Goal: Task Accomplishment & Management: Use online tool/utility

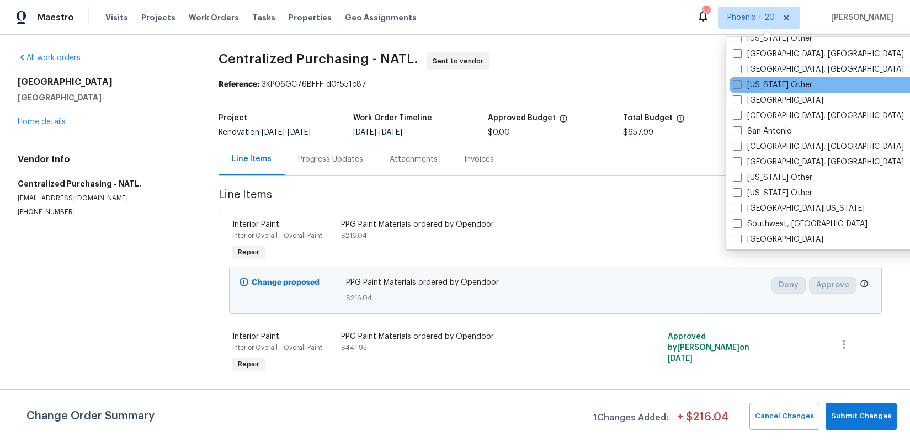
scroll to position [1453, 0]
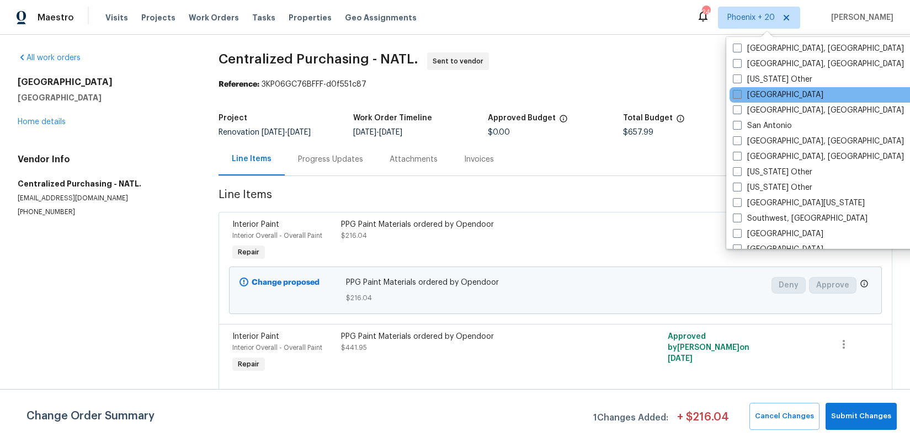
click at [772, 97] on label "[GEOGRAPHIC_DATA]" at bounding box center [778, 94] width 91 height 11
click at [740, 97] on input "[GEOGRAPHIC_DATA]" at bounding box center [736, 92] width 7 height 7
checkbox input "true"
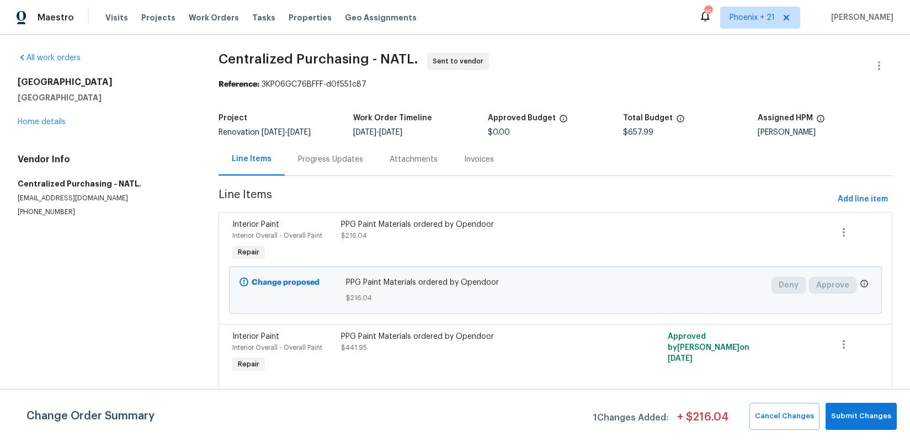
drag, startPoint x: 239, startPoint y: 44, endPoint x: 173, endPoint y: 25, distance: 68.8
click at [219, 41] on div "All work orders [STREET_ADDRESS][PERSON_NAME] Home details Vendor Info Centrali…" at bounding box center [455, 231] width 910 height 392
click at [191, 18] on span "Work Orders" at bounding box center [214, 17] width 50 height 11
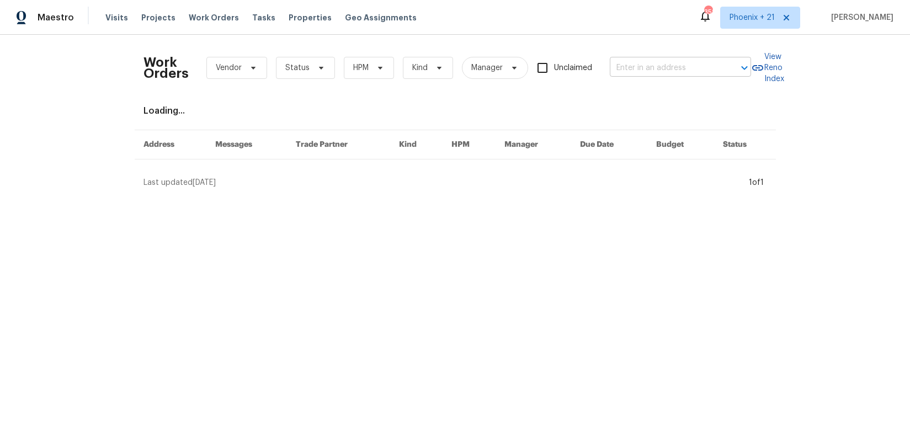
click at [603, 67] on div "Work Orders Vendor Status HPM Kind Manager Unclaimed ​" at bounding box center [448, 68] width 608 height 49
click at [623, 67] on input "text" at bounding box center [665, 68] width 110 height 17
paste input "[STREET_ADDRESS]"
type input "[STREET_ADDRESS]"
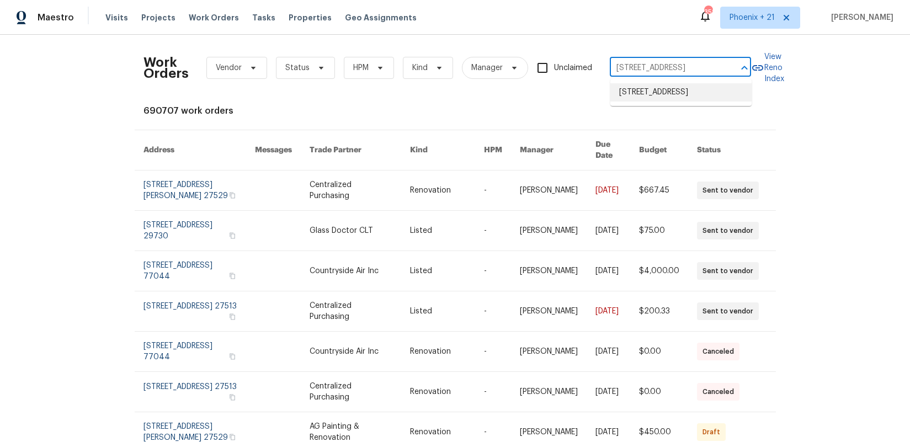
click at [655, 95] on li "[STREET_ADDRESS]" at bounding box center [680, 92] width 141 height 18
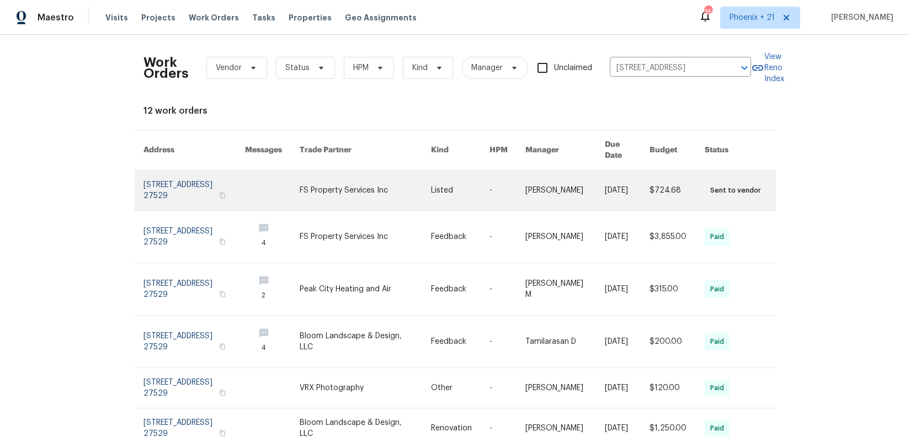
click at [370, 171] on link at bounding box center [365, 191] width 131 height 40
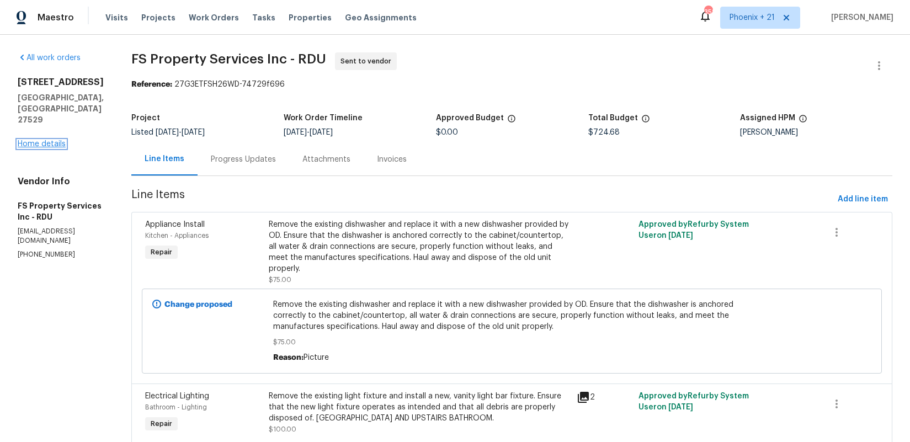
click at [41, 140] on link "Home details" at bounding box center [42, 144] width 48 height 8
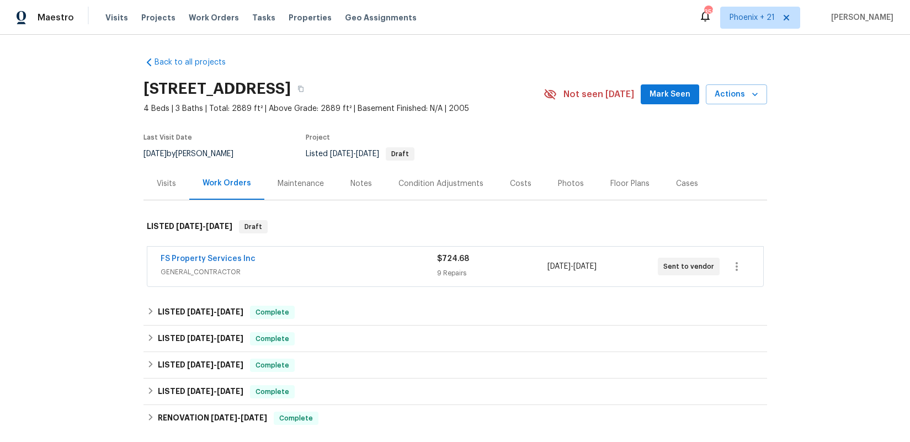
click at [155, 195] on div "Visits" at bounding box center [167, 183] width 46 height 33
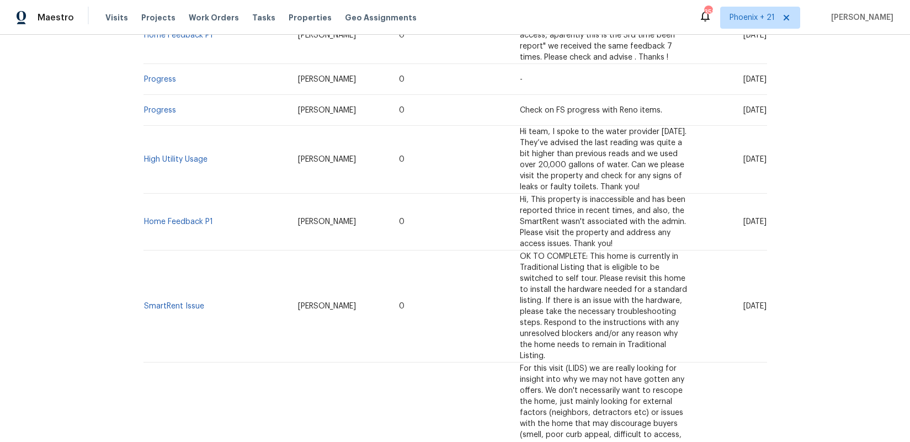
scroll to position [1201, 0]
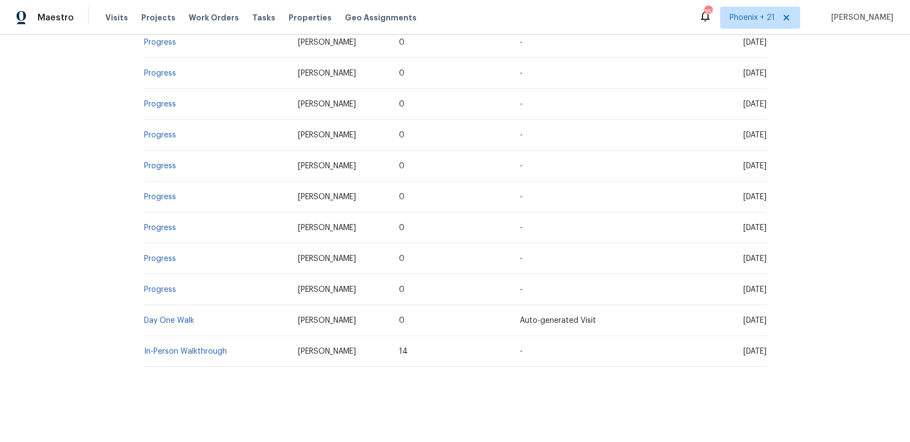
click at [210, 359] on td "In-Person Walkthrough" at bounding box center [217, 351] width 146 height 31
click at [211, 351] on link "In-Person Walkthrough" at bounding box center [185, 352] width 83 height 8
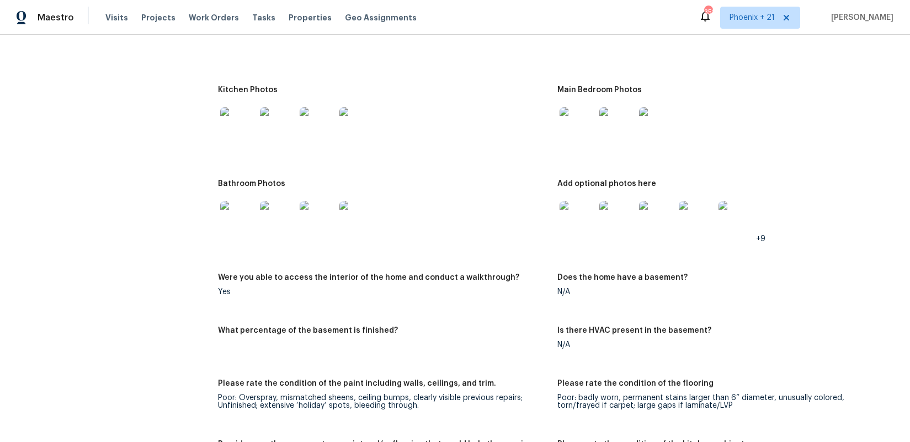
click at [243, 142] on img at bounding box center [237, 124] width 35 height 35
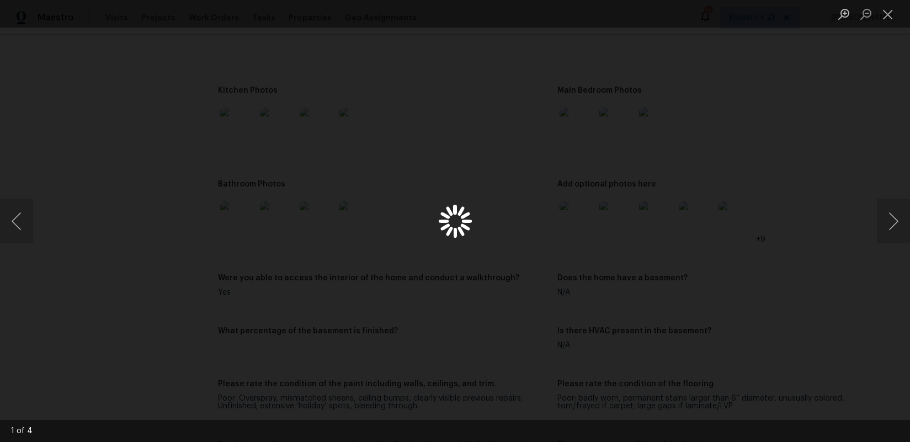
scroll to position [1365, 0]
click at [881, 220] on button "Next image" at bounding box center [893, 221] width 33 height 44
click at [887, 15] on button "Close lightbox" at bounding box center [888, 13] width 22 height 19
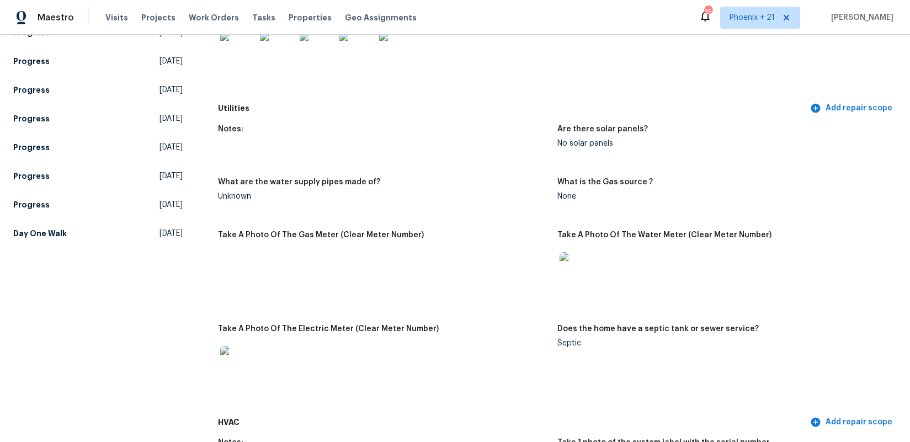
scroll to position [0, 0]
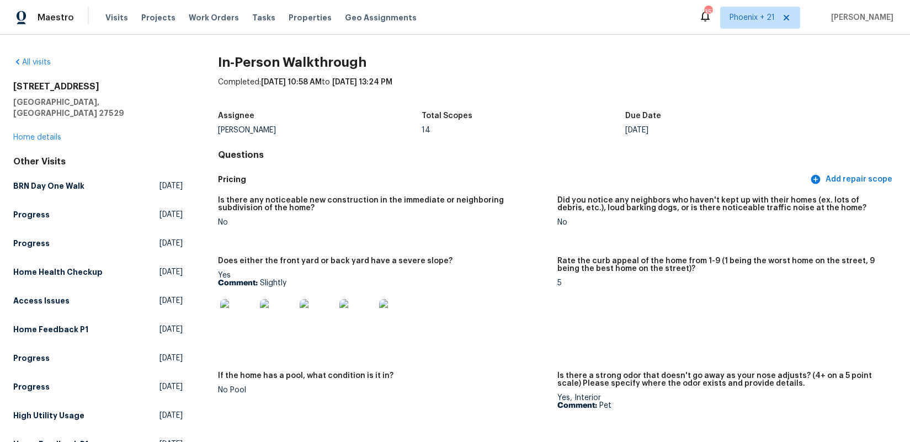
click at [50, 130] on div "[STREET_ADDRESS] Home details" at bounding box center [97, 112] width 169 height 62
click at [47, 134] on link "Home details" at bounding box center [37, 138] width 48 height 8
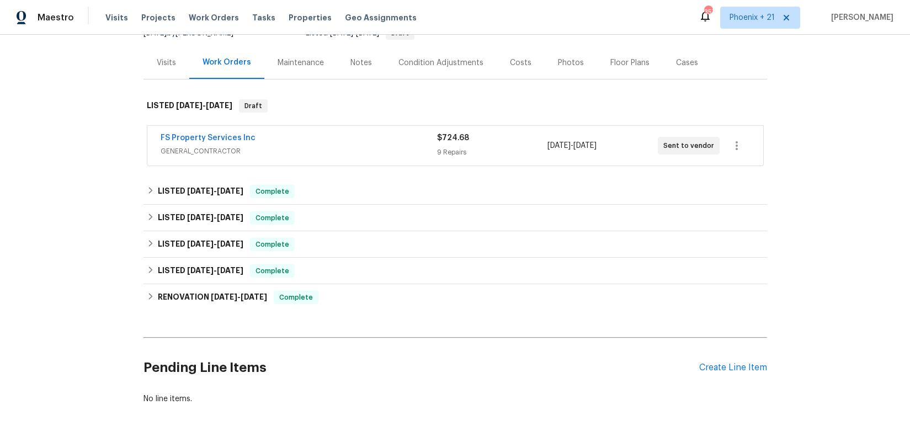
scroll to position [158, 0]
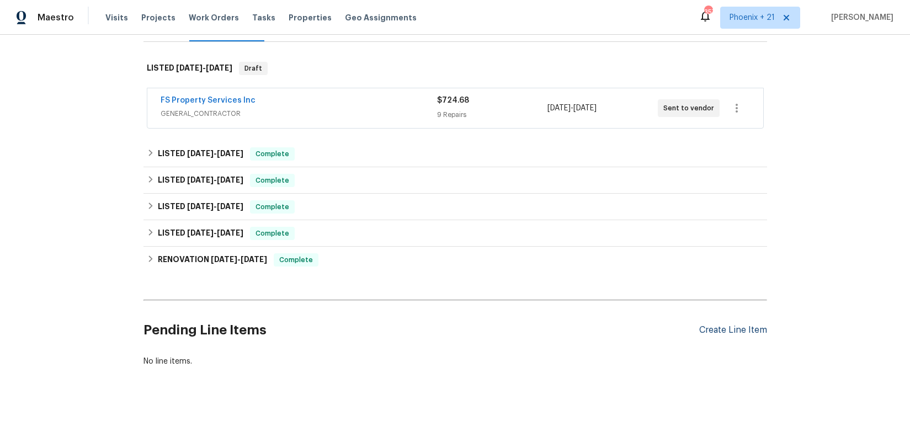
click at [723, 328] on div "Create Line Item" at bounding box center [733, 330] width 68 height 10
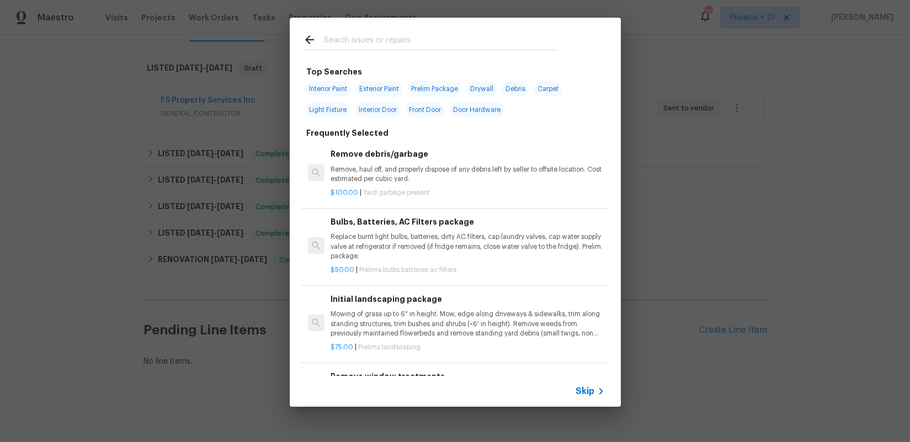
click at [380, 34] on div at bounding box center [431, 40] width 282 height 44
click at [383, 38] on input "text" at bounding box center [441, 41] width 234 height 17
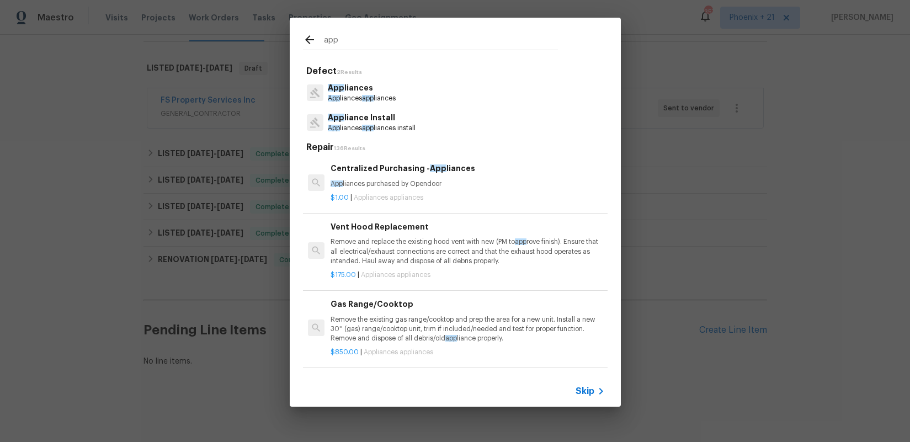
type input "app"
click at [461, 173] on h6 "Centralized Purchasing - App liances" at bounding box center [468, 168] width 274 height 12
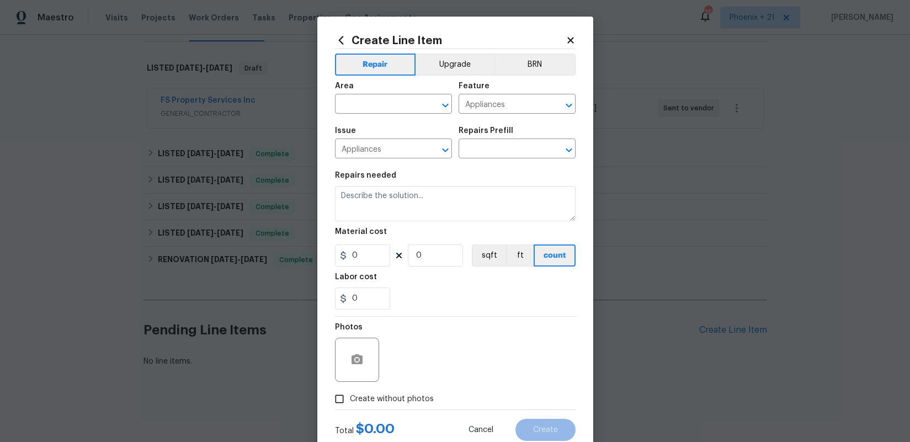
type input "Centralized Purchasing - Appliances $1.00"
type textarea "Appliances purchased by Opendoor"
type input "1"
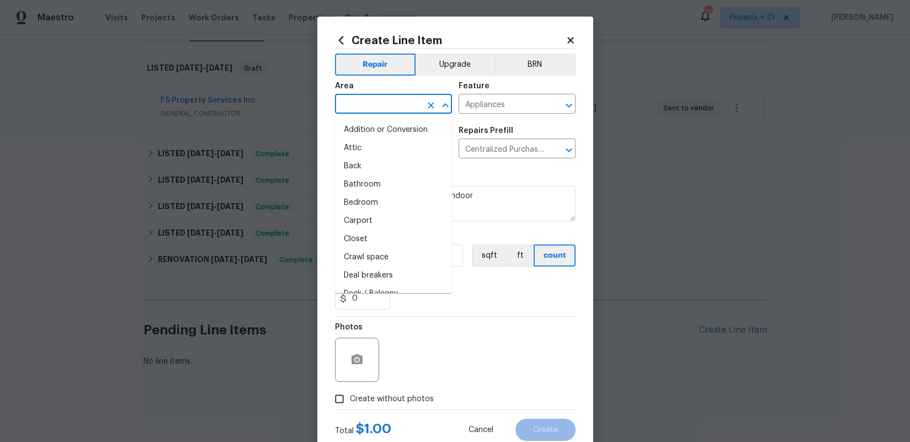
click at [398, 101] on input "text" at bounding box center [378, 105] width 86 height 17
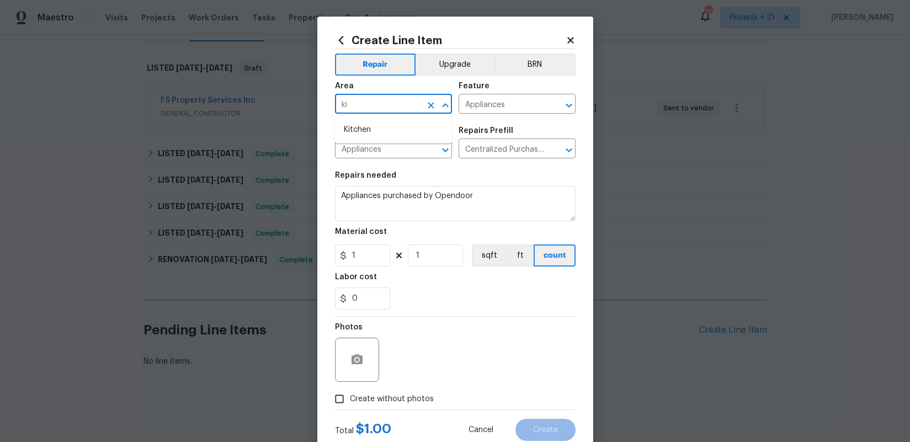
click at [411, 129] on li "Kitchen" at bounding box center [393, 130] width 117 height 18
type input "Kitchen"
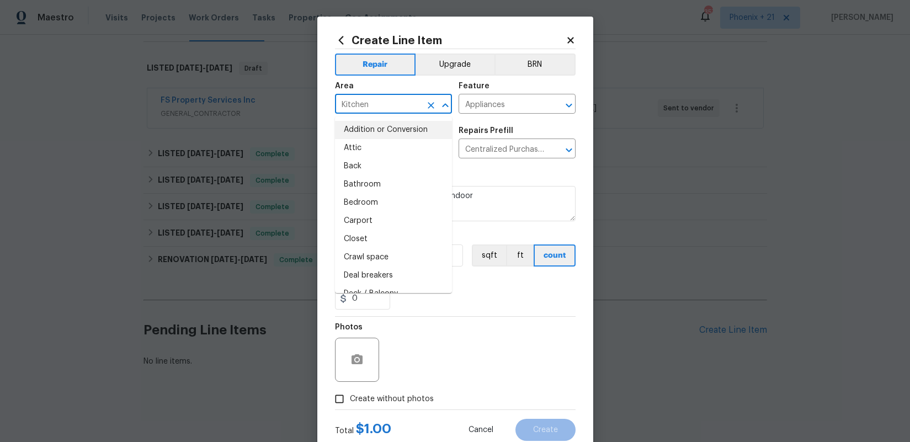
drag, startPoint x: 452, startPoint y: 370, endPoint x: 423, endPoint y: 322, distance: 56.1
click at [449, 367] on div "Photos" at bounding box center [455, 353] width 241 height 72
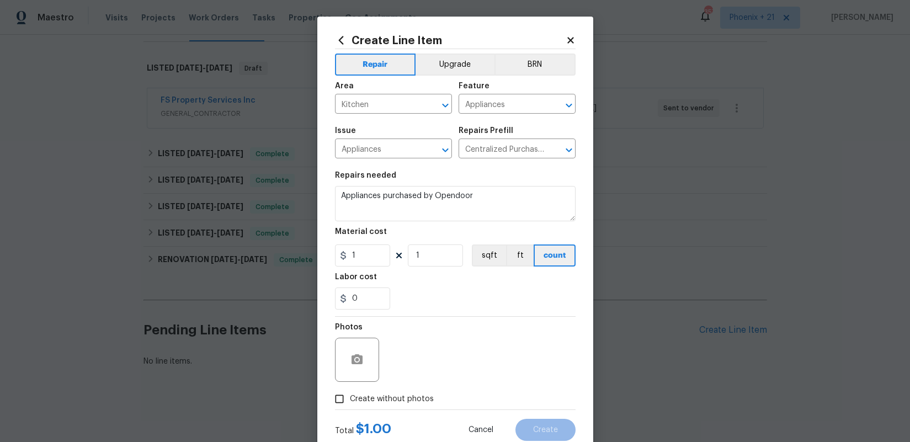
click at [378, 266] on section "Repairs needed Appliances purchased by Opendoor Material cost 1 1 sqft ft count…" at bounding box center [455, 240] width 241 height 151
click at [375, 262] on input "1" at bounding box center [362, 256] width 55 height 22
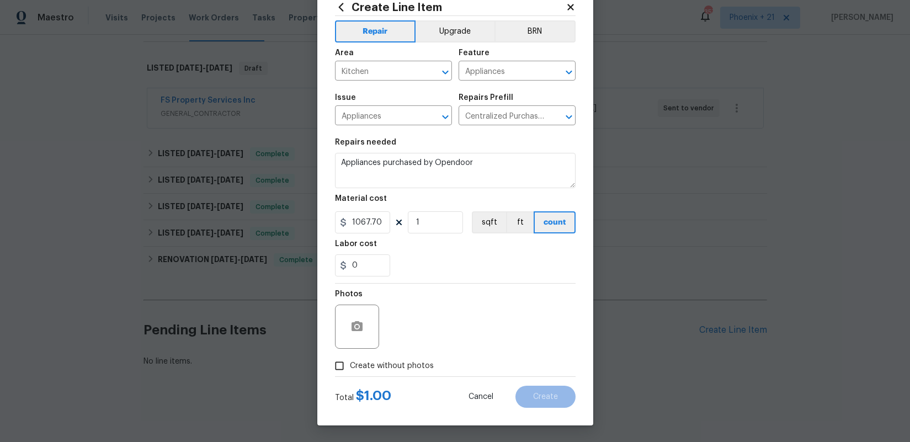
type input "1067.7"
drag, startPoint x: 397, startPoint y: 366, endPoint x: 399, endPoint y: 358, distance: 8.0
click at [397, 365] on span "Create without photos" at bounding box center [392, 366] width 84 height 12
click at [350, 365] on input "Create without photos" at bounding box center [339, 365] width 21 height 21
checkbox input "true"
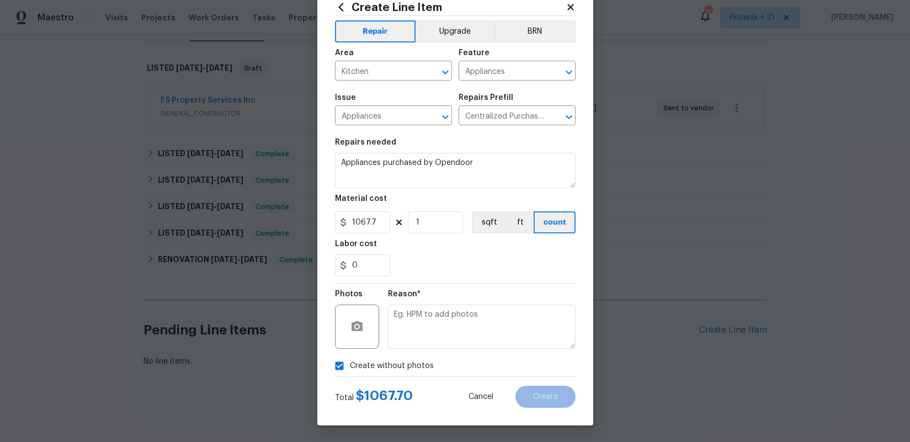
click at [412, 331] on textarea at bounding box center [482, 327] width 188 height 44
type textarea "B"
type textarea "NA"
drag, startPoint x: 528, startPoint y: 280, endPoint x: 533, endPoint y: 351, distance: 71.4
click at [528, 280] on section "Repairs needed Appliances purchased by Opendoor Material cost 1067.7 1 sqft ft …" at bounding box center [455, 207] width 241 height 151
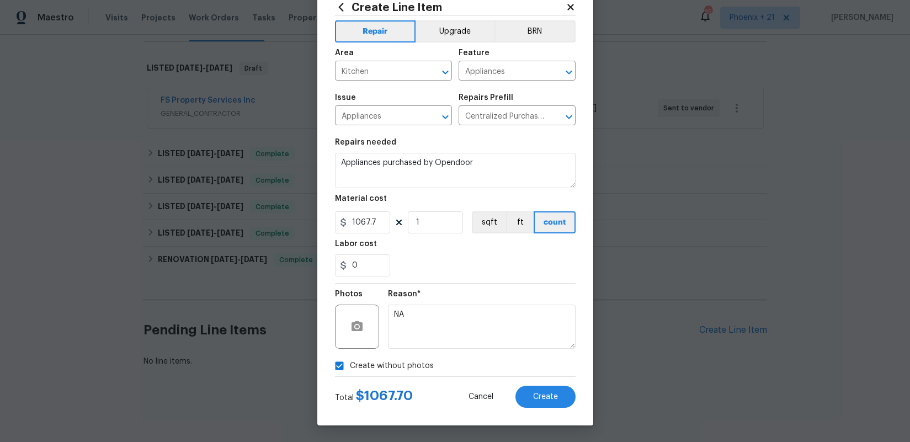
click at [539, 374] on div "Create without photos" at bounding box center [455, 365] width 241 height 21
click at [544, 389] on button "Create" at bounding box center [546, 397] width 60 height 22
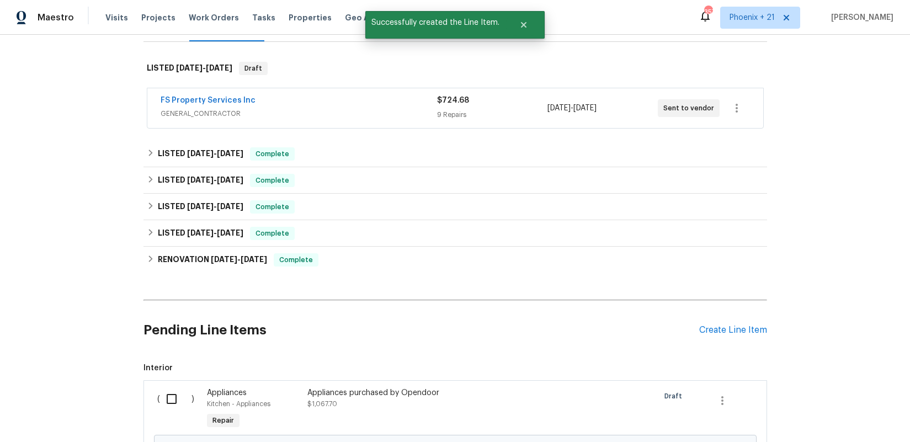
scroll to position [266, 0]
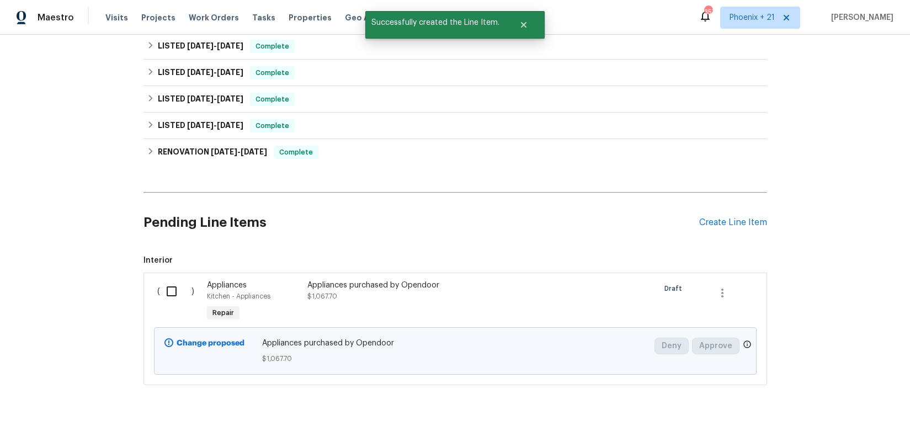
drag, startPoint x: 174, startPoint y: 295, endPoint x: 342, endPoint y: 334, distance: 171.8
click at [174, 295] on input "checkbox" at bounding box center [175, 291] width 31 height 23
checkbox input "true"
click at [857, 417] on span "Create Work Order" at bounding box center [846, 415] width 73 height 14
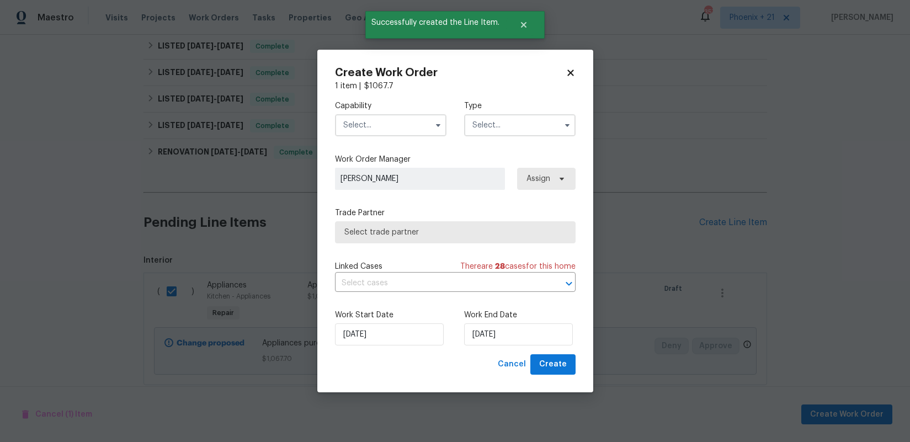
click at [391, 131] on input "text" at bounding box center [391, 125] width 112 height 22
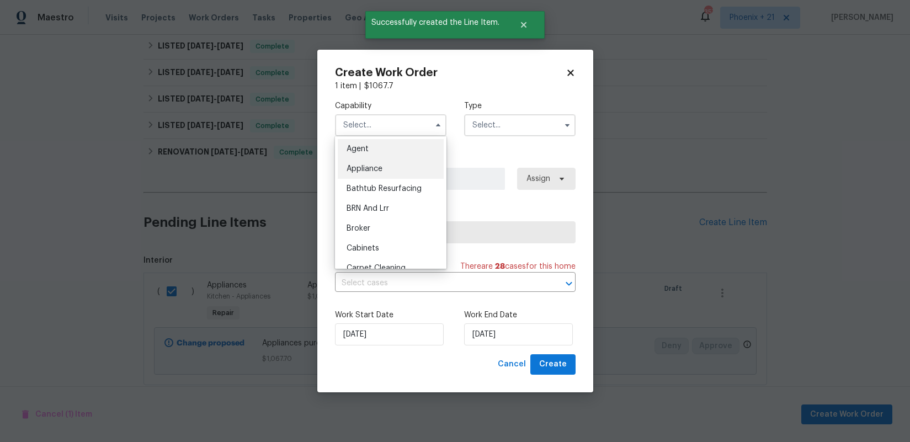
click at [391, 161] on div "Appliance" at bounding box center [391, 169] width 106 height 20
type input "Appliance"
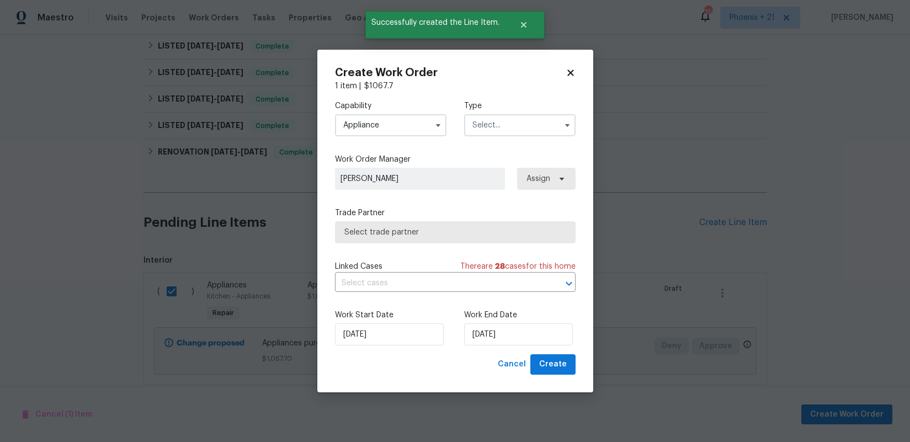
click at [535, 113] on div "Type" at bounding box center [520, 118] width 112 height 36
click at [503, 128] on input "text" at bounding box center [520, 125] width 112 height 22
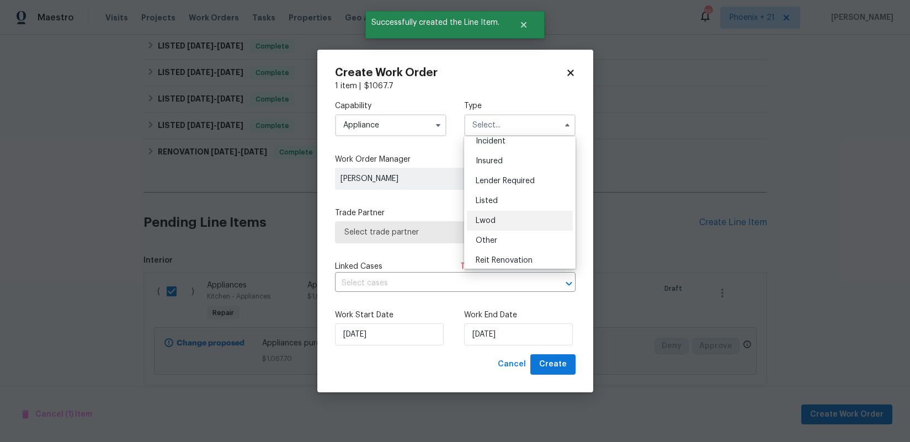
scroll to position [87, 0]
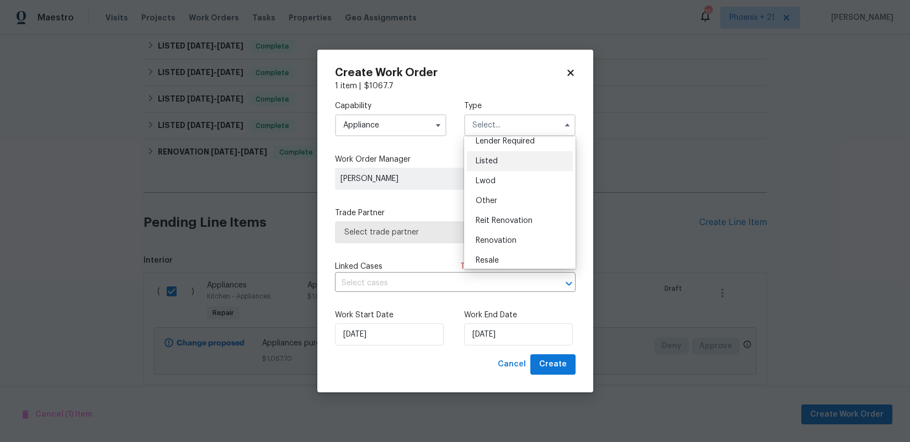
click at [498, 161] on div "Listed" at bounding box center [520, 161] width 106 height 20
type input "Listed"
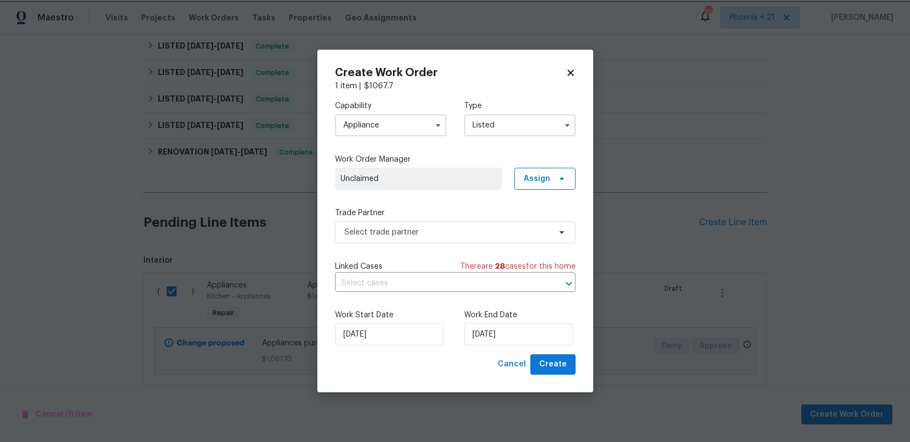
scroll to position [0, 0]
drag, startPoint x: 549, startPoint y: 178, endPoint x: 549, endPoint y: 190, distance: 11.6
click at [548, 180] on span "Assign" at bounding box center [537, 178] width 26 height 11
click at [551, 216] on div "Unclaim" at bounding box center [550, 210] width 62 height 15
click at [555, 224] on div "Assign to me" at bounding box center [547, 225] width 48 height 11
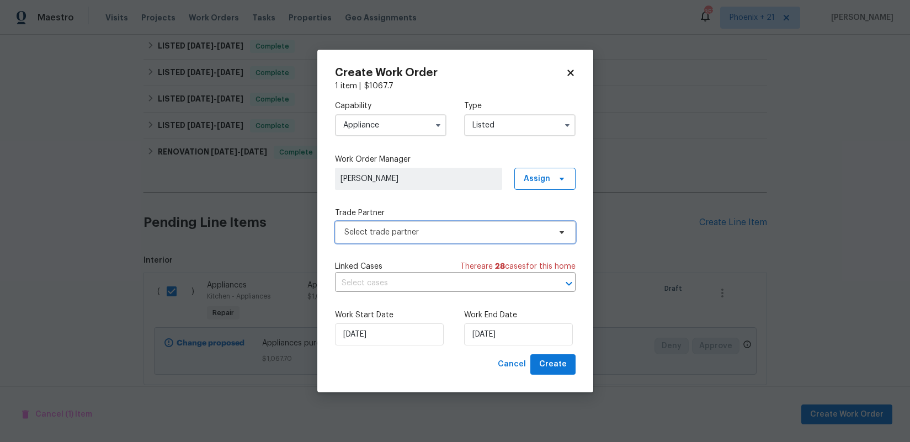
click at [432, 230] on span "Select trade partner" at bounding box center [447, 232] width 206 height 11
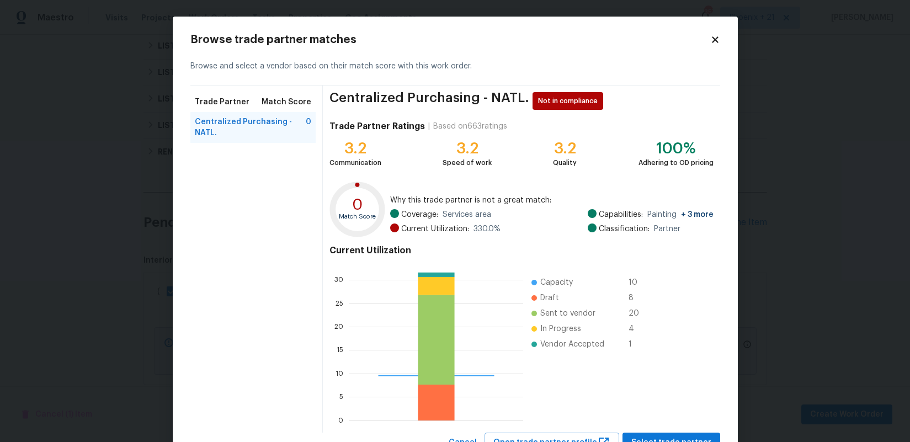
scroll to position [45, 0]
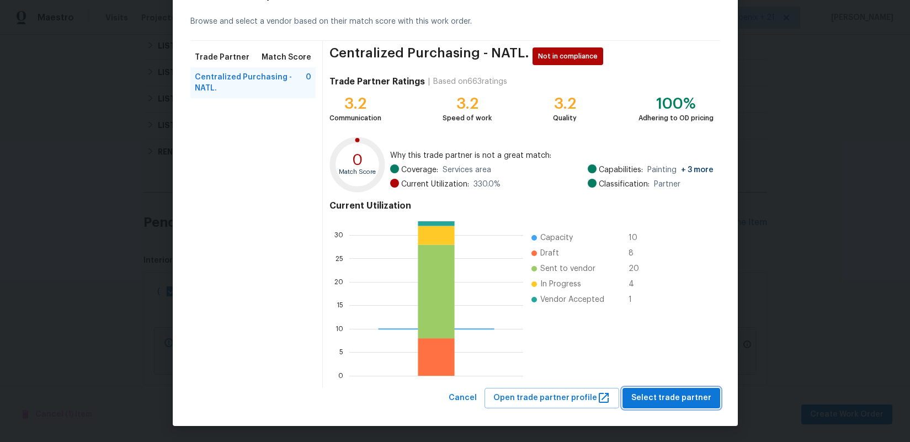
click at [668, 407] on button "Select trade partner" at bounding box center [672, 398] width 98 height 20
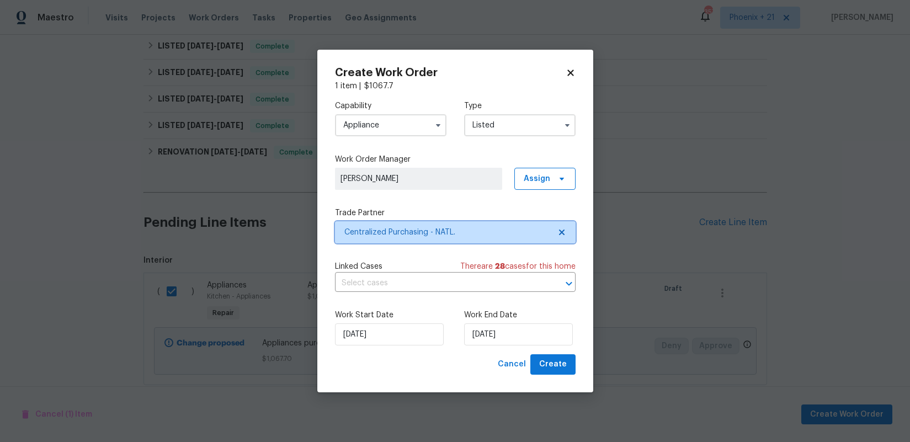
scroll to position [0, 0]
click at [571, 367] on button "Create" at bounding box center [552, 364] width 45 height 20
checkbox input "false"
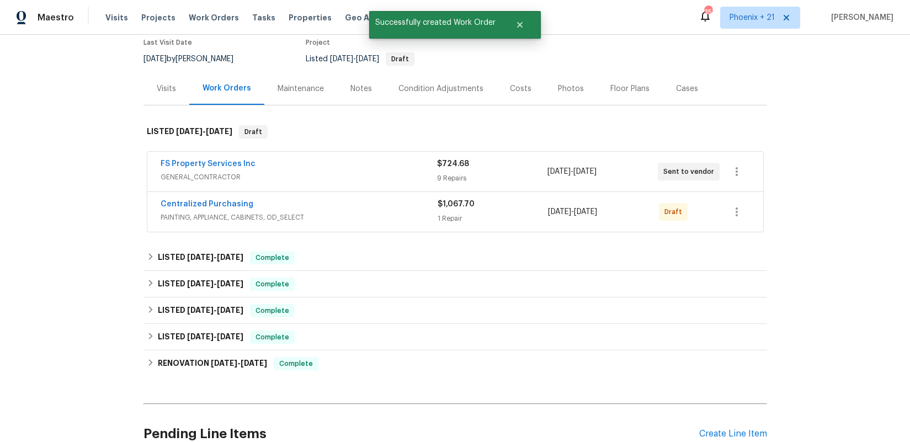
scroll to position [87, 0]
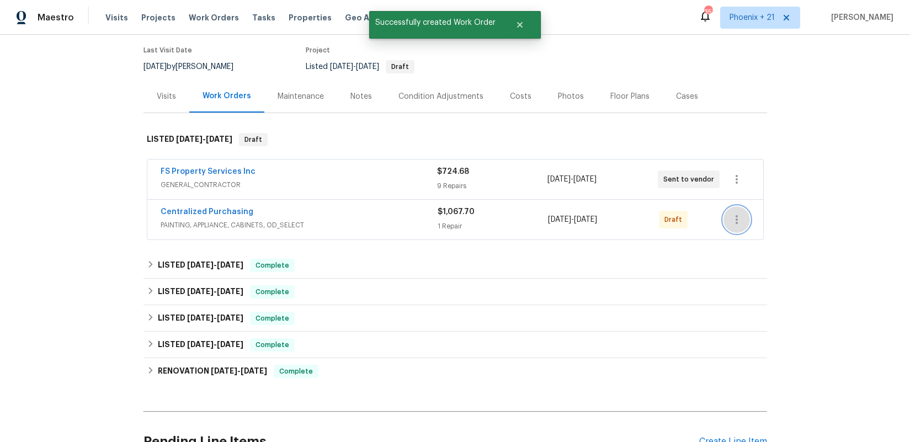
click at [737, 215] on icon "button" at bounding box center [736, 219] width 13 height 13
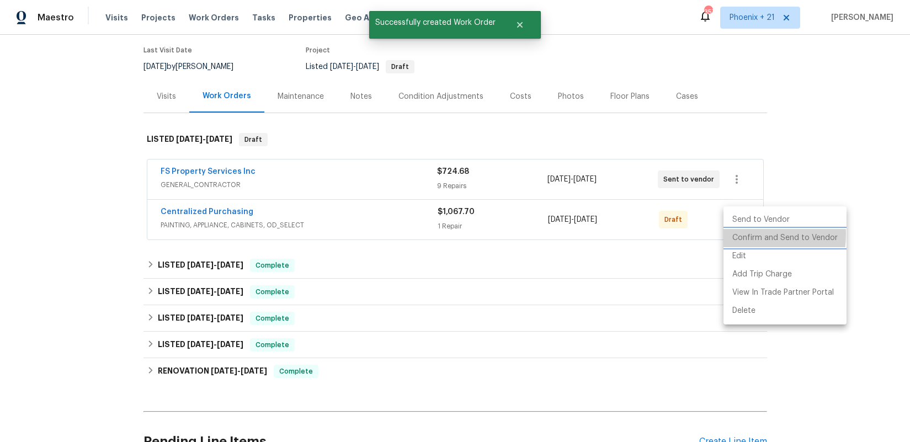
click at [741, 235] on li "Confirm and Send to Vendor" at bounding box center [785, 238] width 123 height 18
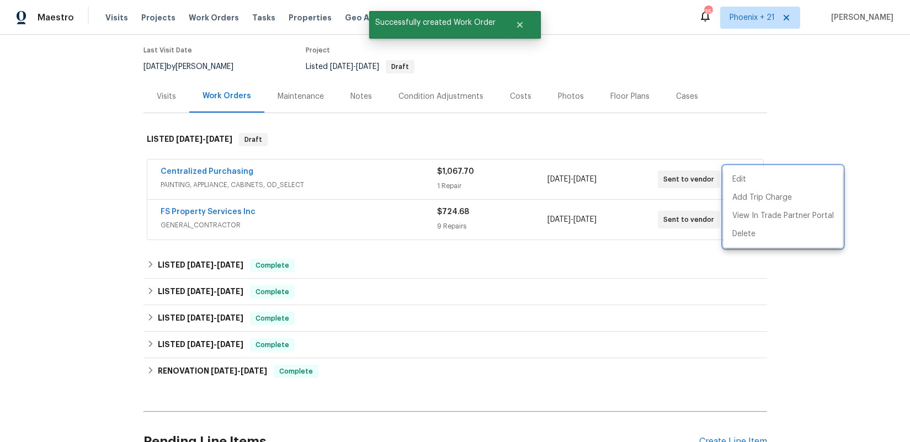
click at [256, 152] on div at bounding box center [455, 221] width 910 height 442
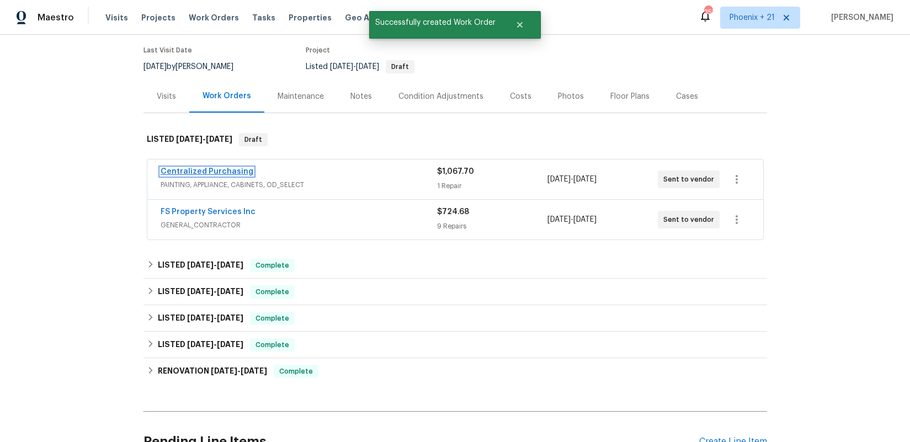
click at [232, 171] on link "Centralized Purchasing" at bounding box center [207, 172] width 93 height 8
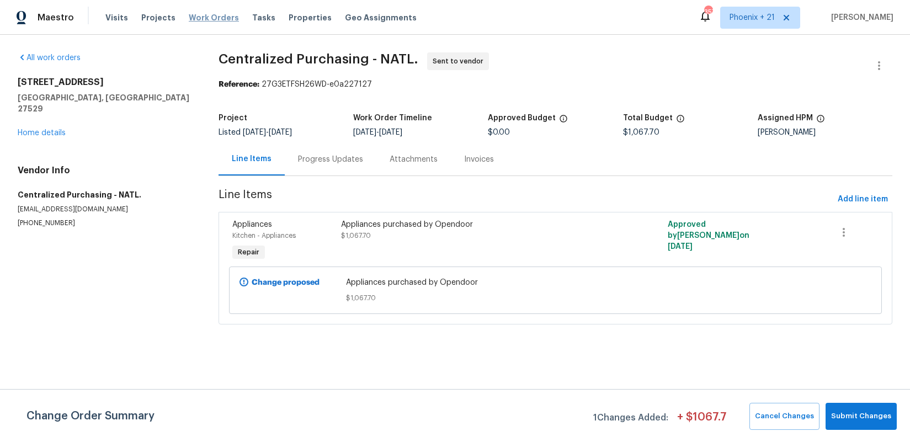
click at [195, 18] on span "Work Orders" at bounding box center [214, 17] width 50 height 11
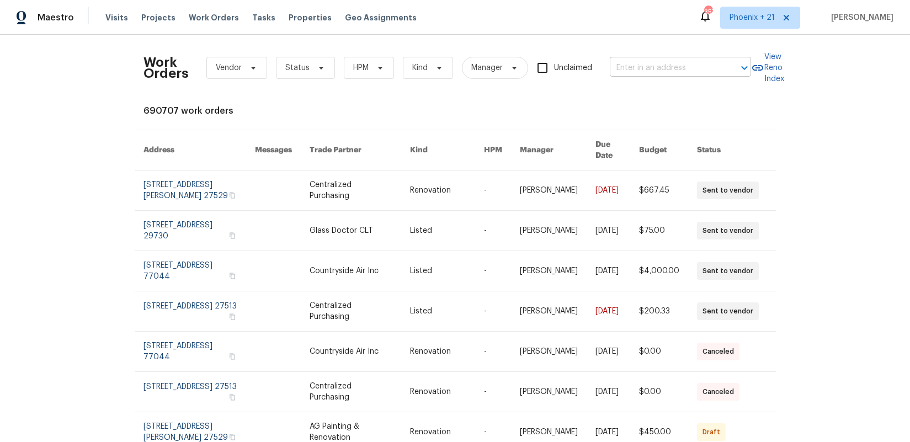
click at [625, 66] on input "text" at bounding box center [665, 68] width 110 height 17
paste input "[STREET_ADDRESS][PERSON_NAME][PERSON_NAME]"
type input "[STREET_ADDRESS][PERSON_NAME][PERSON_NAME]"
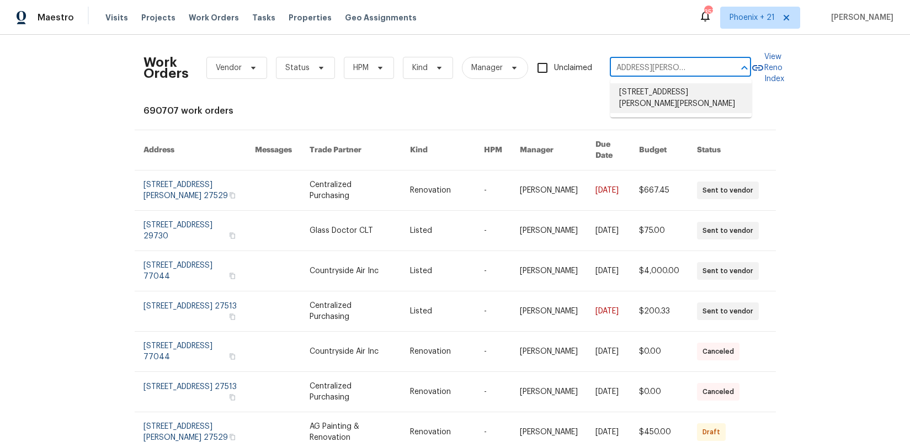
click at [661, 100] on li "[STREET_ADDRESS][PERSON_NAME][PERSON_NAME]" at bounding box center [680, 98] width 141 height 30
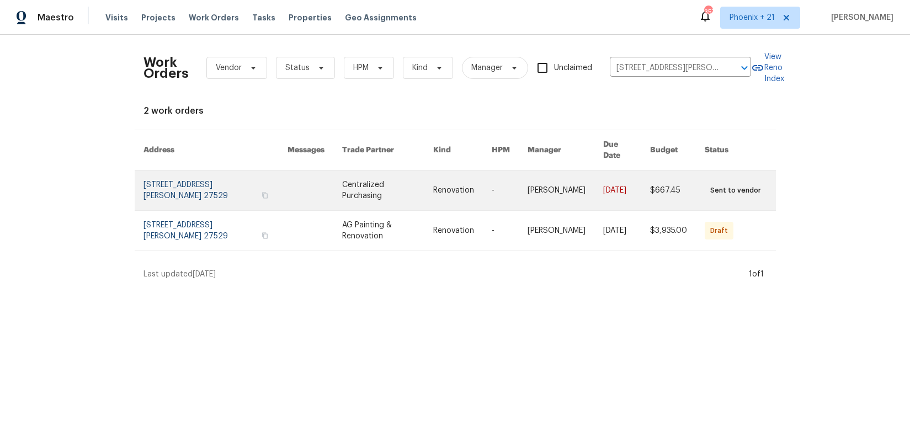
click at [322, 187] on link at bounding box center [315, 191] width 55 height 40
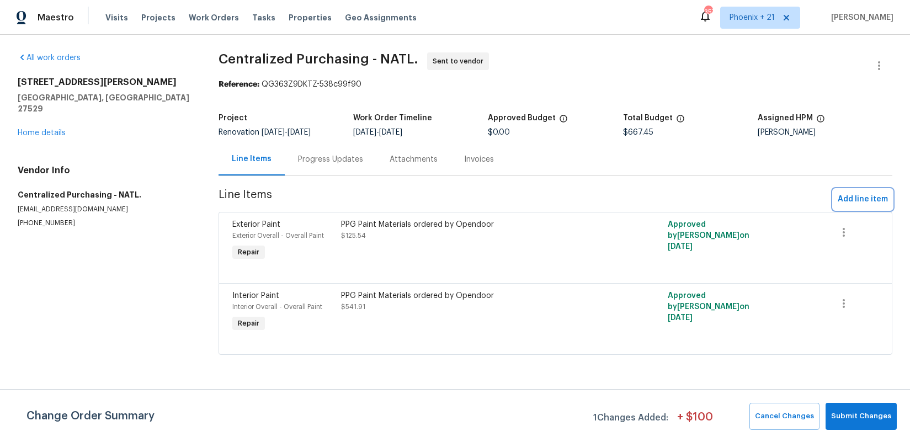
click at [847, 195] on span "Add line item" at bounding box center [863, 200] width 50 height 14
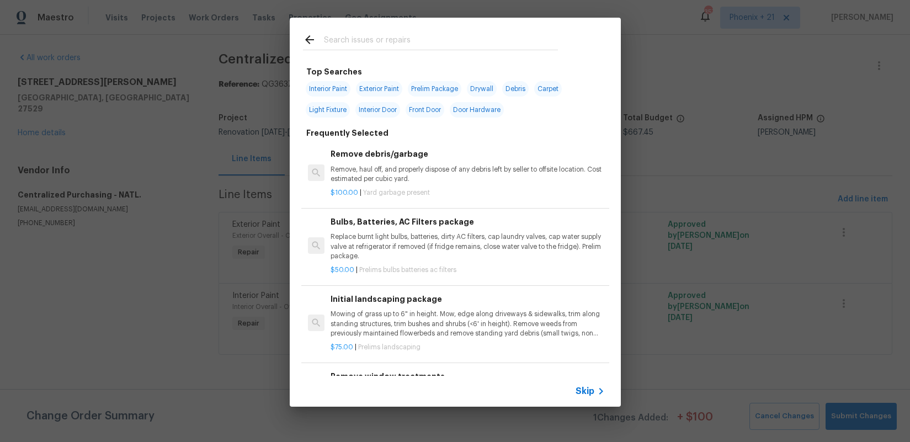
click at [459, 41] on input "text" at bounding box center [441, 41] width 234 height 17
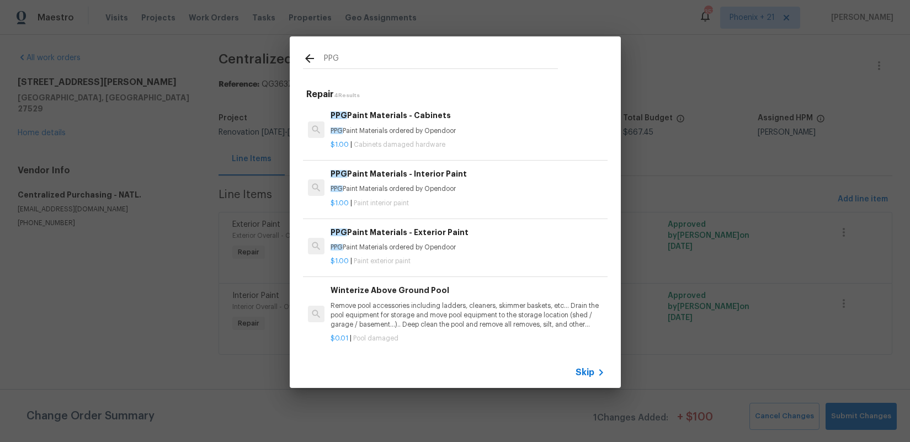
type input "PPG"
click at [465, 116] on h6 "PPG Paint Materials - Cabinets" at bounding box center [468, 115] width 274 height 12
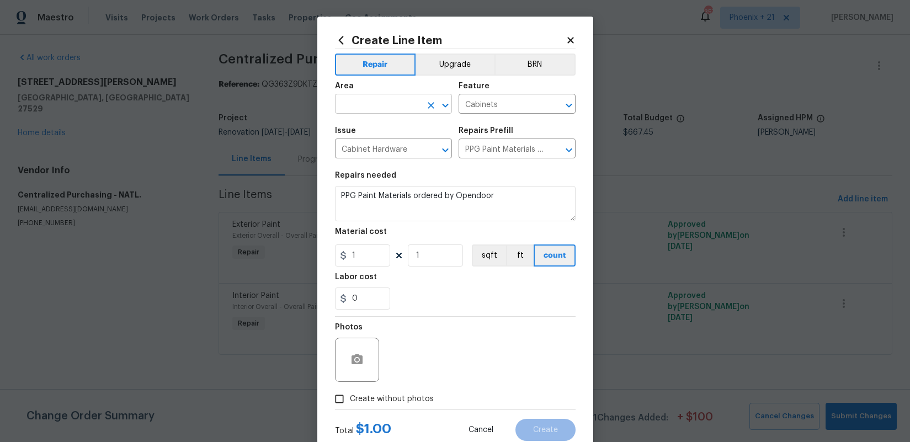
click at [376, 103] on input "text" at bounding box center [378, 105] width 86 height 17
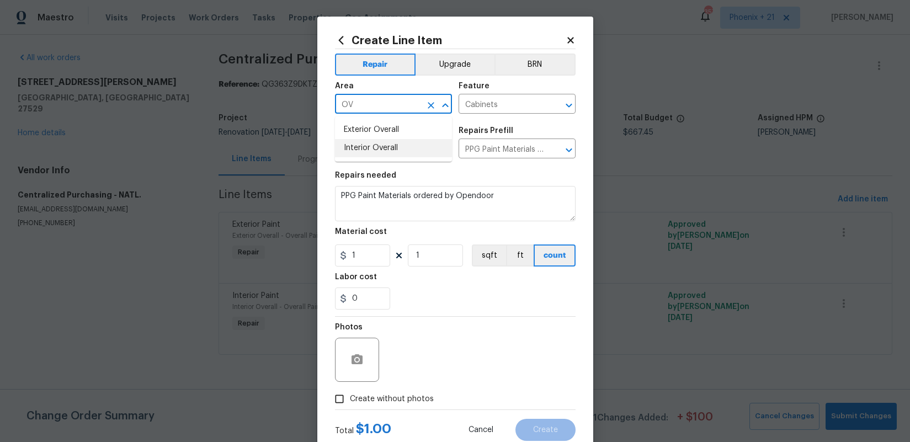
click at [390, 146] on li "Interior Overall" at bounding box center [393, 148] width 117 height 18
type input "Interior Overall"
click at [428, 102] on icon "Clear" at bounding box center [431, 105] width 7 height 7
click at [403, 157] on ul "Exterior Overall Interior Overall" at bounding box center [393, 138] width 117 height 45
click at [403, 154] on li "Interior Overall" at bounding box center [393, 148] width 117 height 18
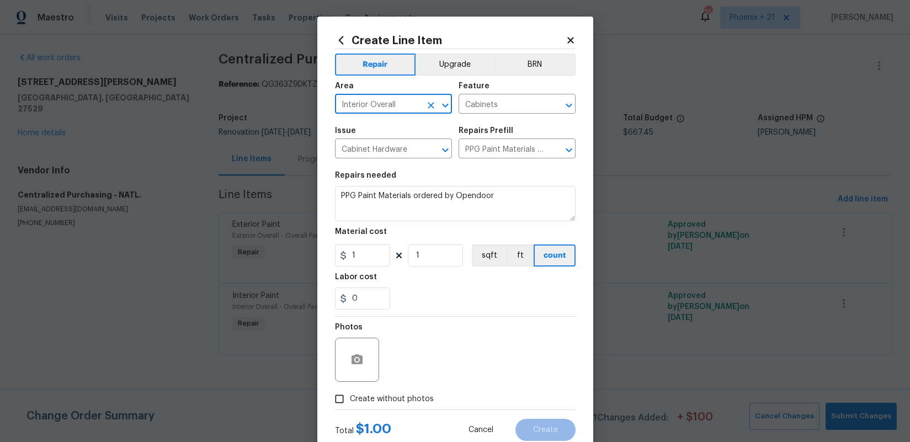
type input "Interior Overall"
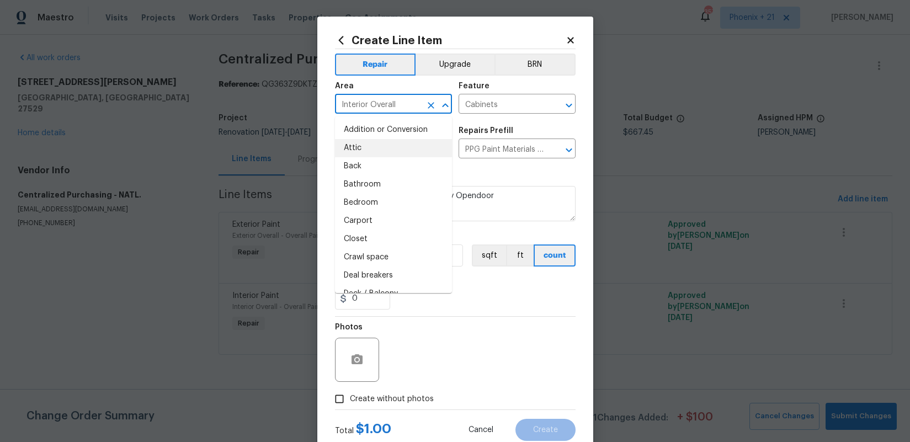
drag, startPoint x: 561, startPoint y: 300, endPoint x: 531, endPoint y: 297, distance: 30.5
click at [550, 299] on div "0" at bounding box center [455, 299] width 241 height 22
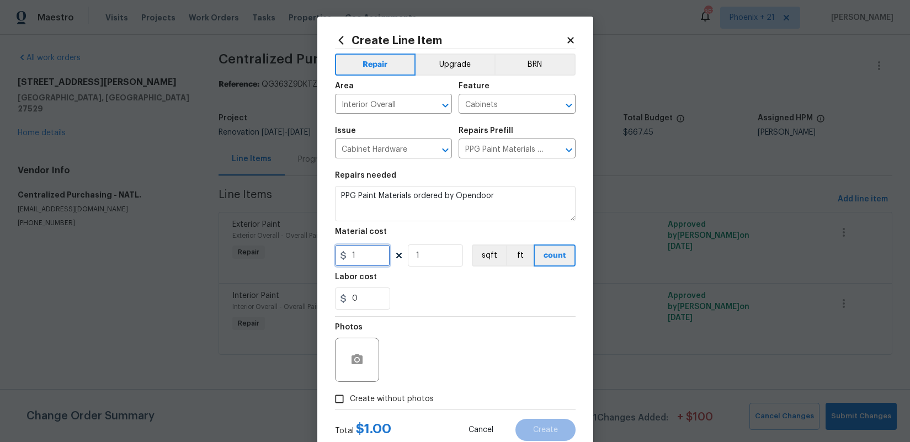
drag, startPoint x: 367, startPoint y: 254, endPoint x: 313, endPoint y: 252, distance: 53.6
click at [313, 252] on div "Create Line Item Repair Upgrade BRN Area Interior Overall ​ Feature Cabinets ​ …" at bounding box center [455, 221] width 910 height 442
type input "218.76"
click at [378, 395] on span "Create without photos" at bounding box center [392, 400] width 84 height 12
click at [350, 395] on input "Create without photos" at bounding box center [339, 399] width 21 height 21
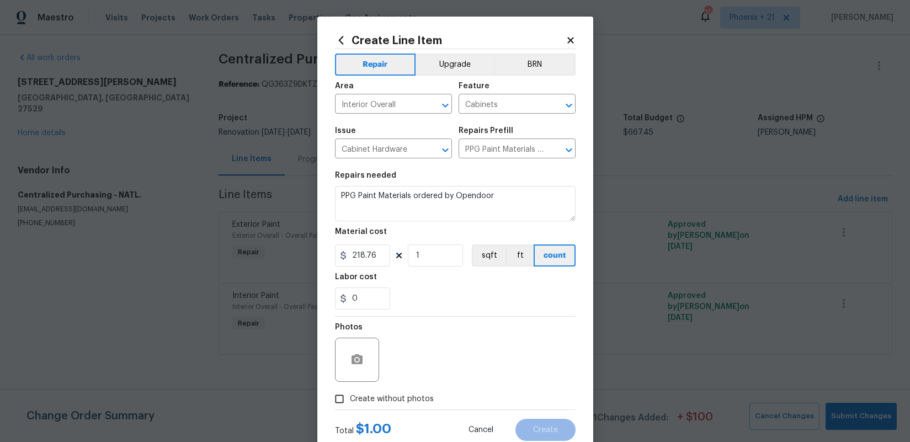
checkbox input "true"
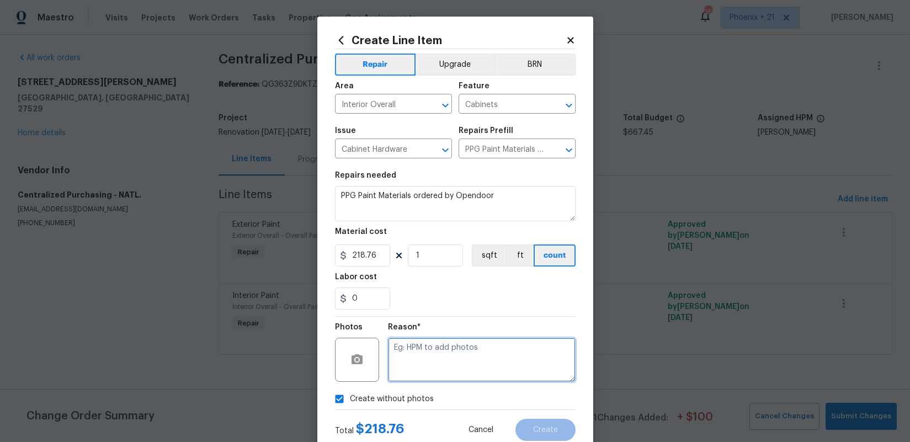
click at [421, 362] on textarea at bounding box center [482, 360] width 188 height 44
type textarea "NA"
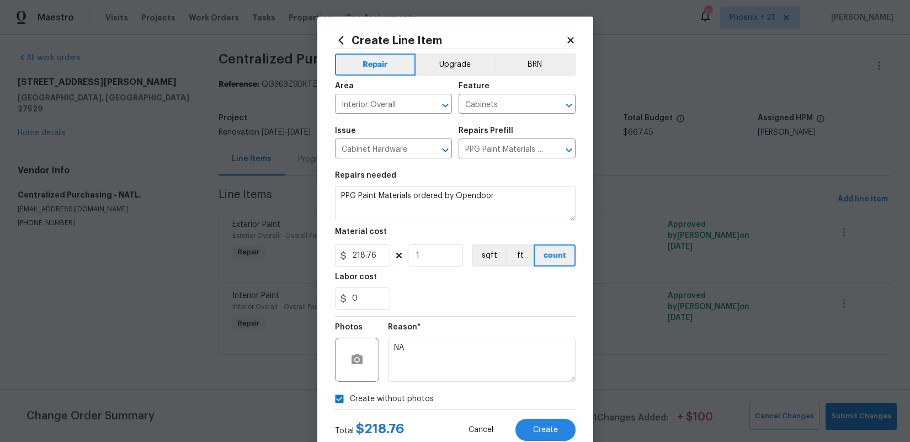
drag, startPoint x: 471, startPoint y: 317, endPoint x: 519, endPoint y: 357, distance: 61.9
click at [472, 317] on div "Reason* NA" at bounding box center [482, 353] width 188 height 72
click at [552, 422] on button "Create" at bounding box center [546, 430] width 60 height 22
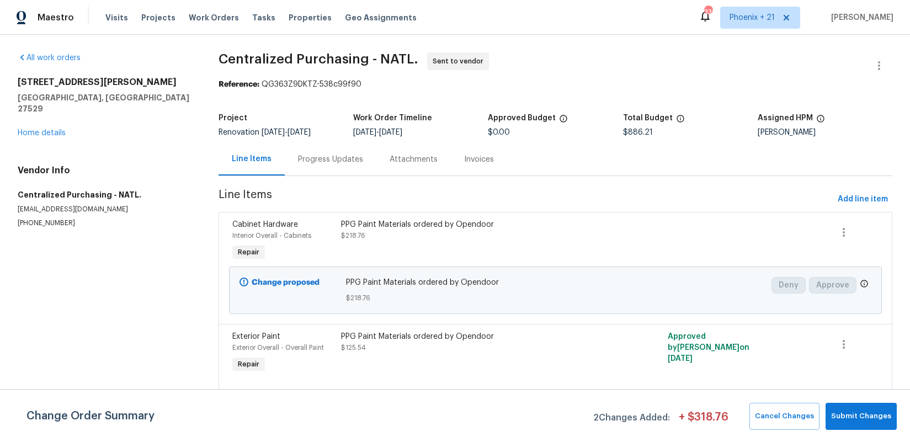
click at [194, 15] on span "Work Orders" at bounding box center [214, 17] width 50 height 11
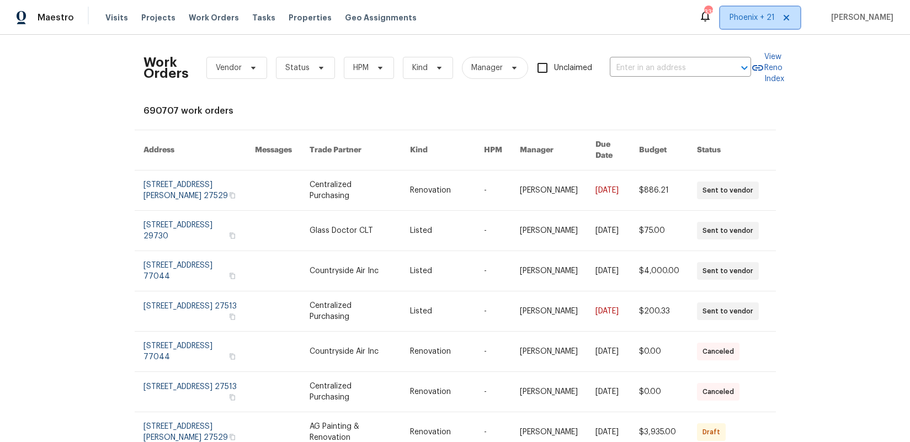
click at [755, 18] on span "Phoenix + 21" at bounding box center [752, 17] width 45 height 11
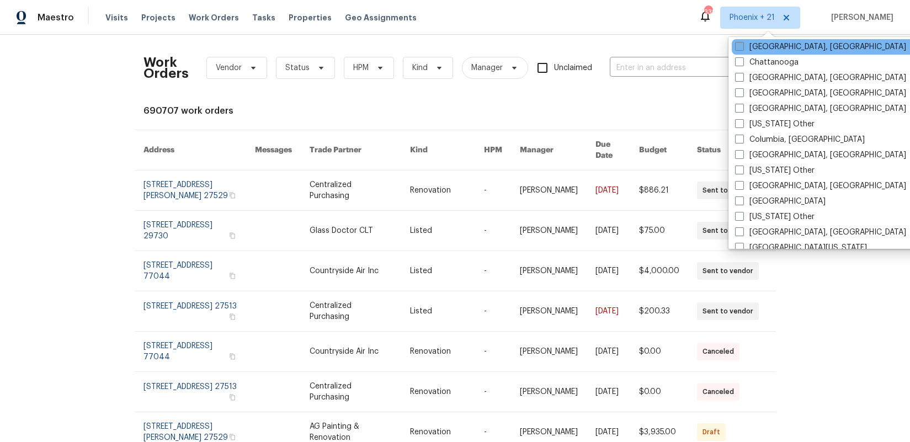
scroll to position [522, 0]
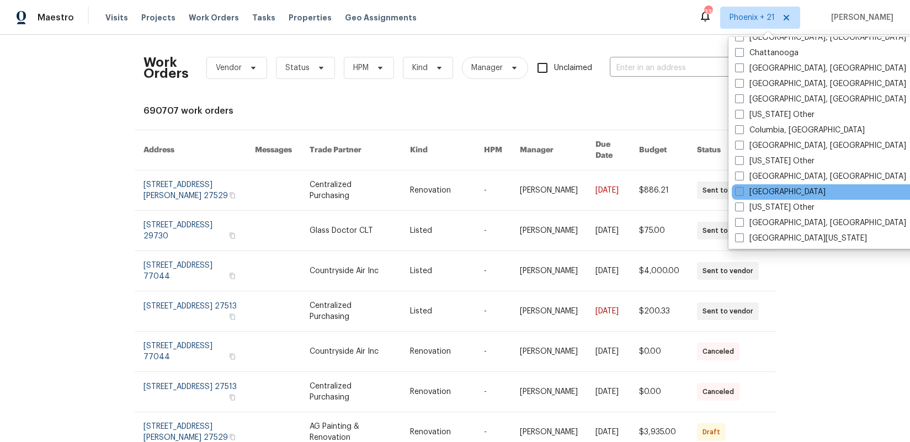
click at [760, 189] on label "[GEOGRAPHIC_DATA]" at bounding box center [780, 192] width 91 height 11
click at [742, 189] on input "[GEOGRAPHIC_DATA]" at bounding box center [738, 190] width 7 height 7
checkbox input "true"
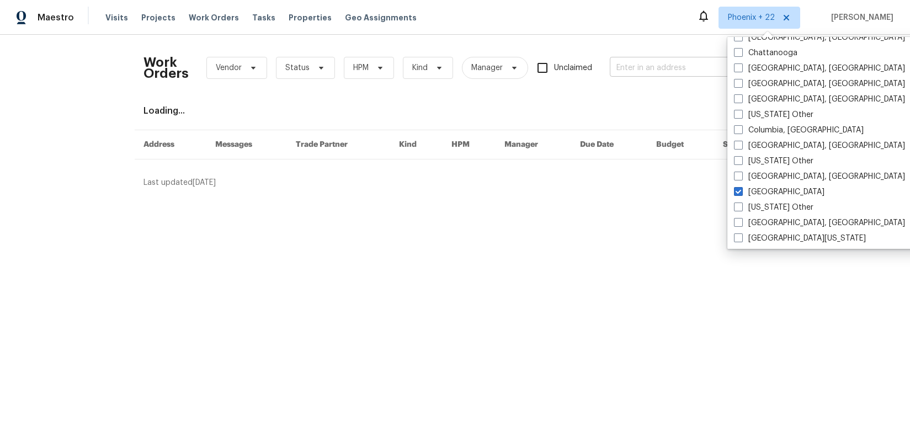
click at [660, 71] on input "text" at bounding box center [665, 68] width 110 height 17
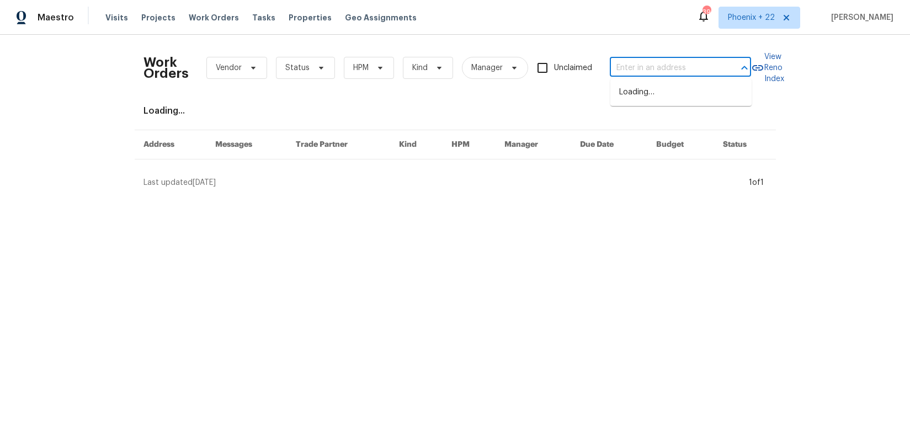
paste input "[STREET_ADDRESS]"
type input "[STREET_ADDRESS]"
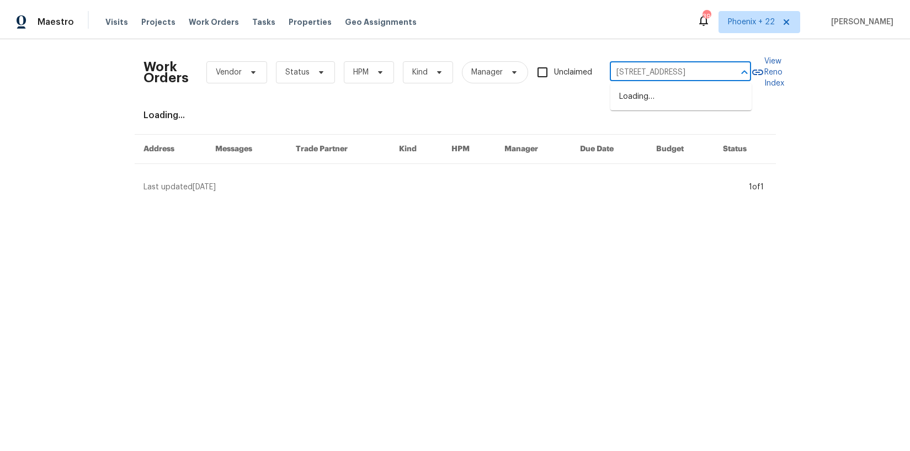
scroll to position [0, 33]
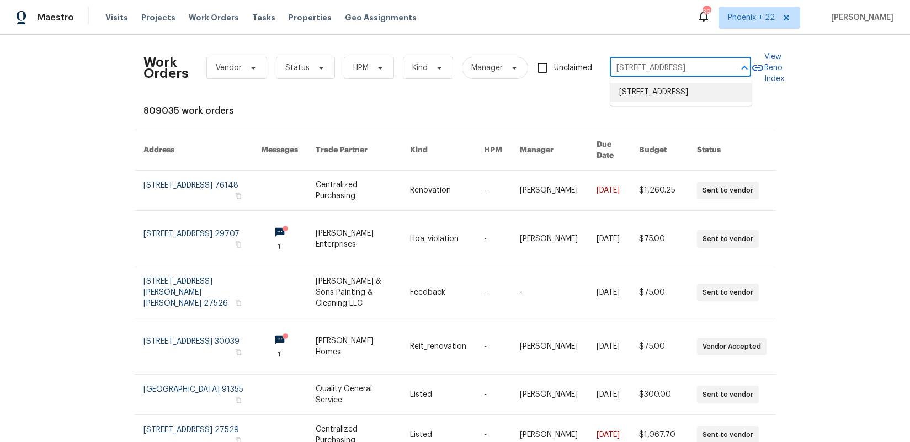
click at [622, 102] on li "[STREET_ADDRESS]" at bounding box center [680, 92] width 141 height 18
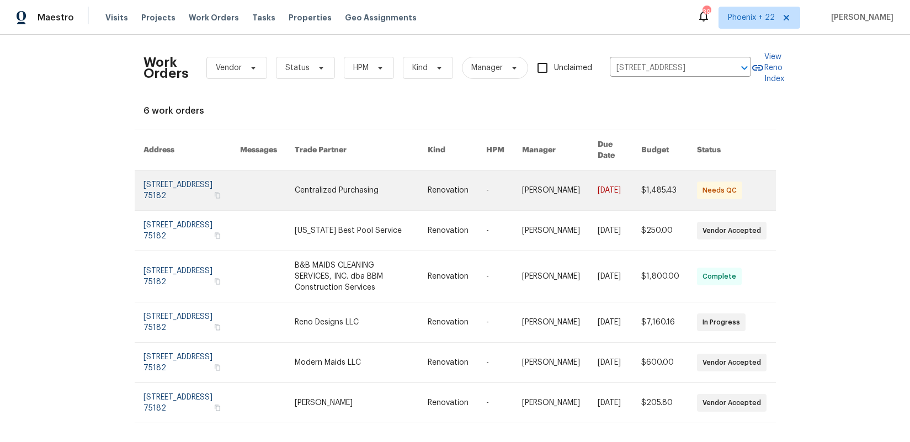
click at [372, 193] on link at bounding box center [361, 191] width 133 height 40
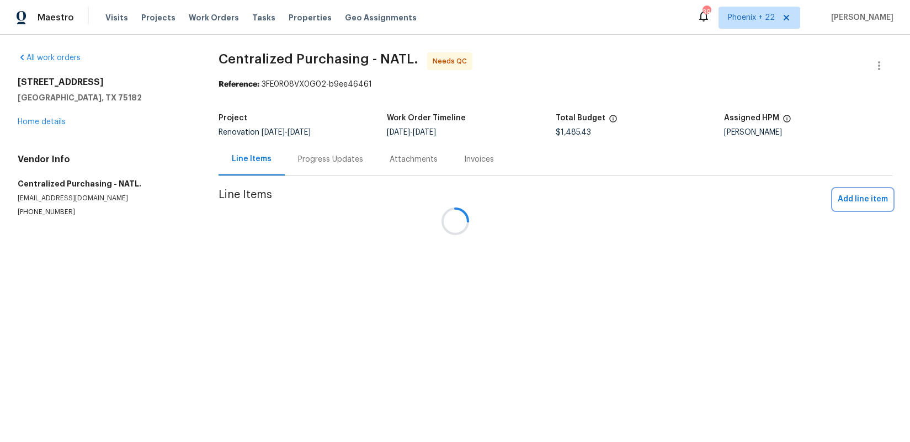
click at [870, 202] on span "Add line item" at bounding box center [863, 200] width 50 height 14
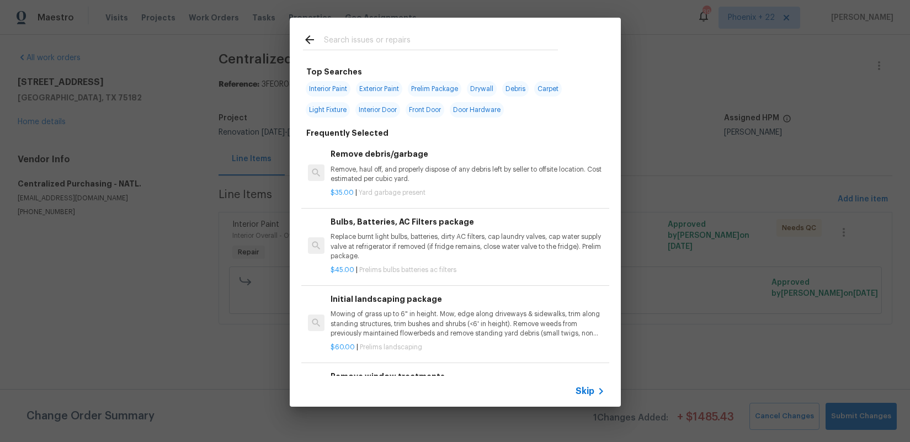
click at [379, 45] on input "text" at bounding box center [441, 41] width 234 height 17
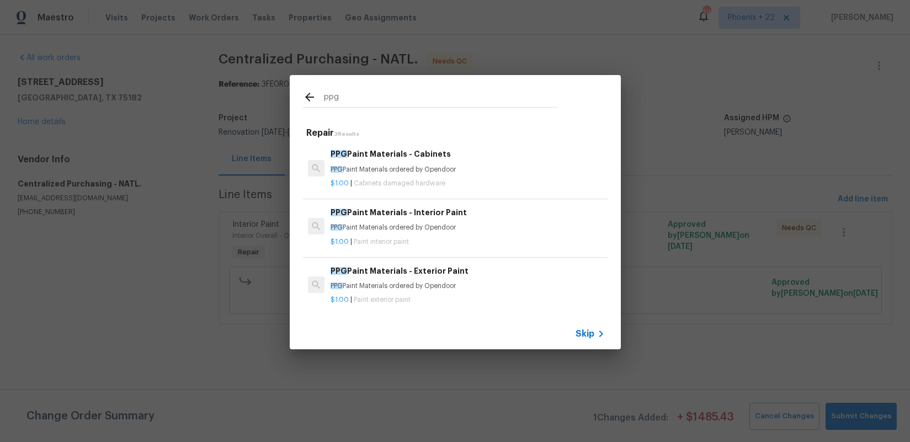
type input "ppg"
click at [480, 209] on h6 "PPG Paint Materials - Interior Paint" at bounding box center [468, 212] width 274 height 12
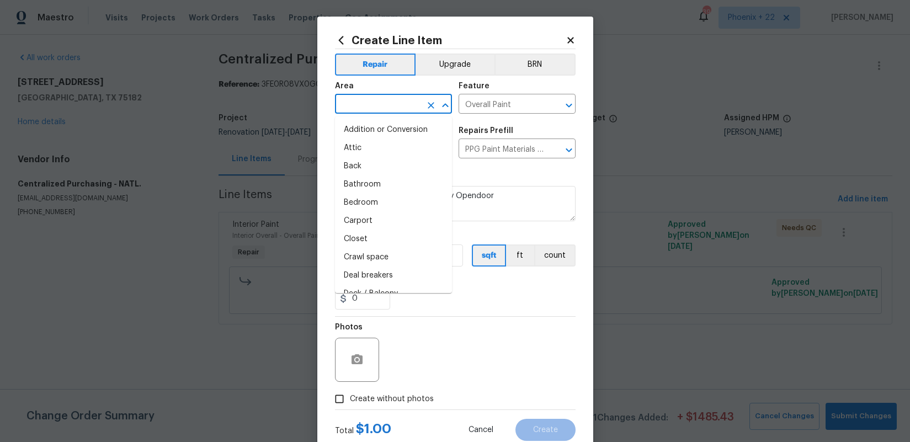
click at [386, 109] on input "text" at bounding box center [378, 105] width 86 height 17
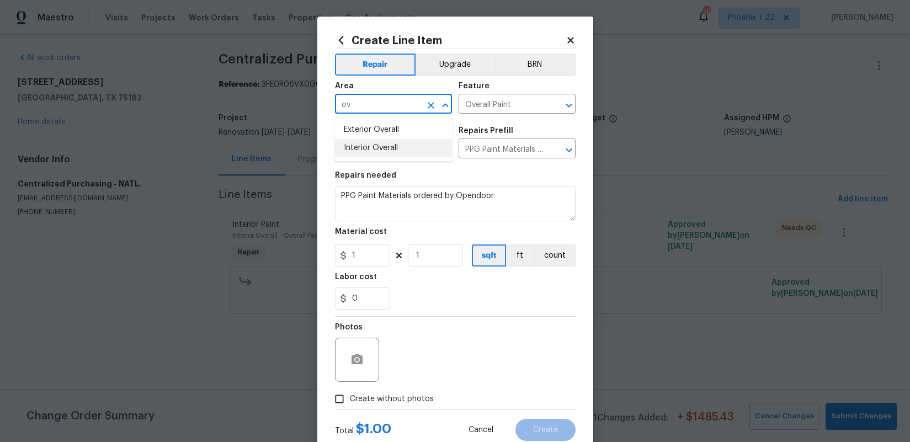
click at [410, 148] on li "Interior Overall" at bounding box center [393, 148] width 117 height 18
type input "Interior Overall"
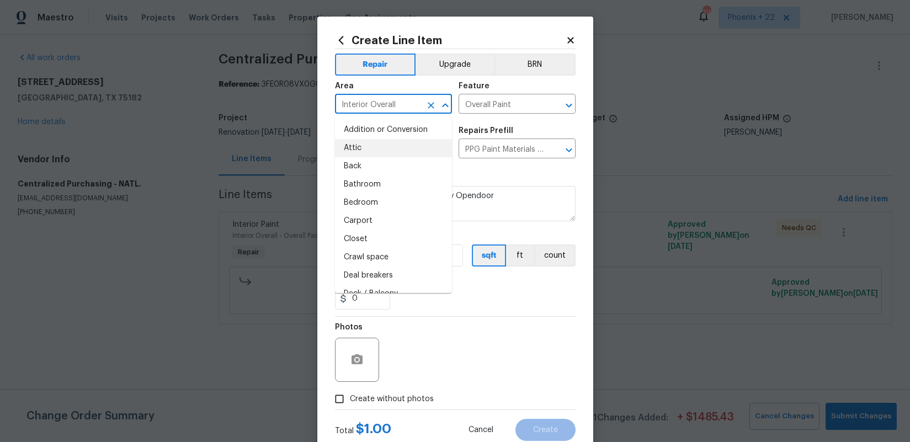
click at [451, 353] on div "Photos" at bounding box center [455, 353] width 241 height 72
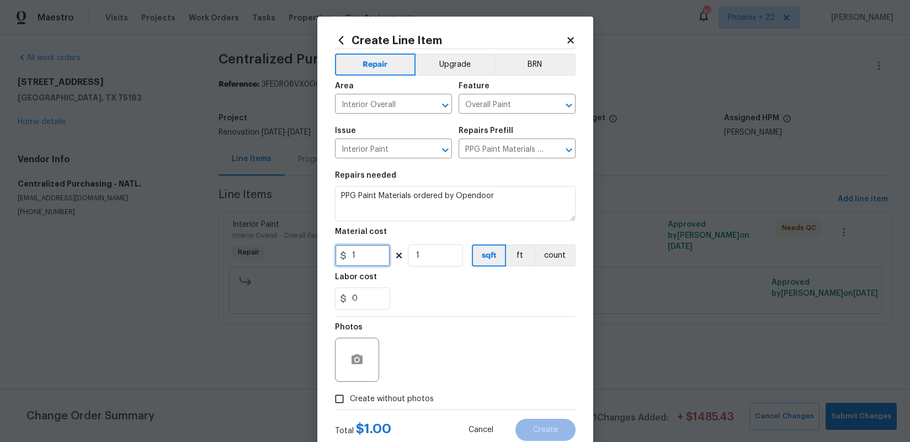
click at [369, 256] on input "1" at bounding box center [362, 256] width 55 height 22
type input "139.58"
click at [384, 398] on span "Create without photos" at bounding box center [392, 400] width 84 height 12
click at [350, 398] on input "Create without photos" at bounding box center [339, 399] width 21 height 21
checkbox input "true"
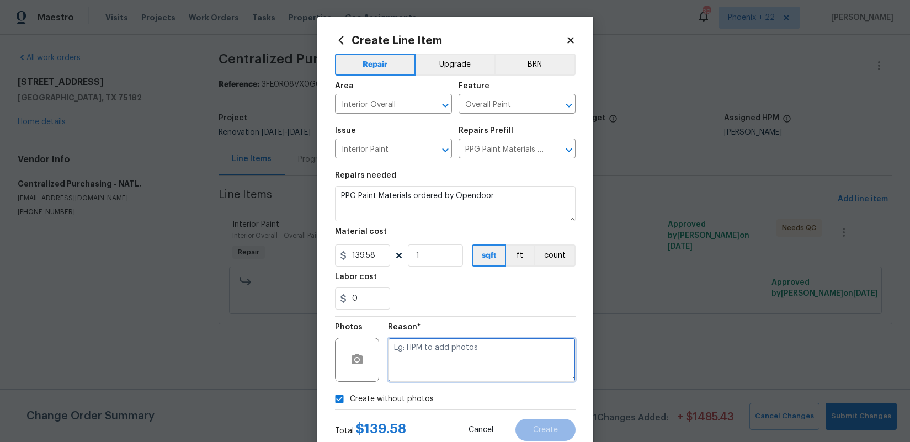
click at [413, 369] on textarea at bounding box center [482, 360] width 188 height 44
type textarea "NA"
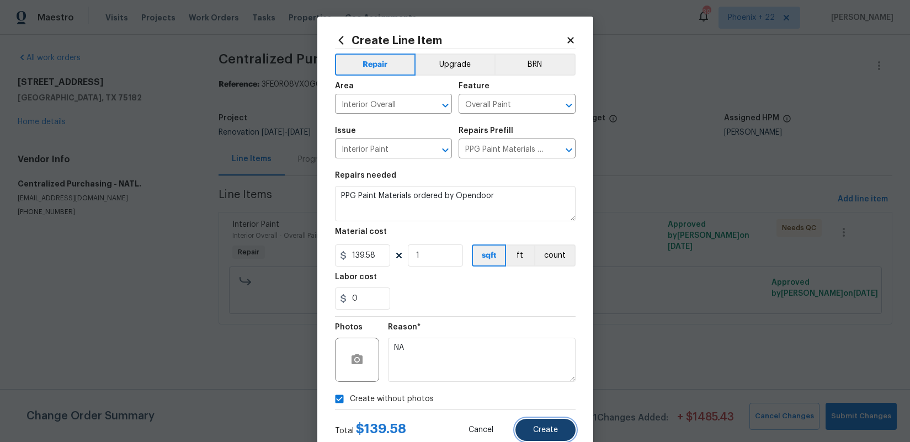
click at [556, 429] on span "Create" at bounding box center [545, 430] width 25 height 8
